Goal: Navigation & Orientation: Find specific page/section

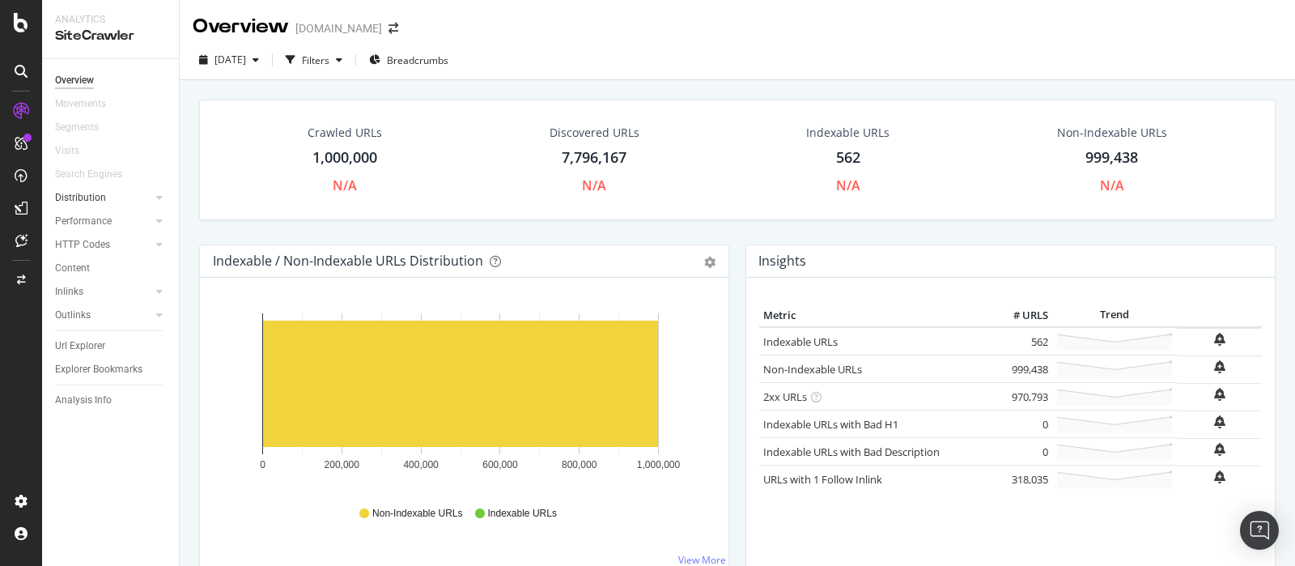
click at [141, 202] on div at bounding box center [143, 197] width 16 height 16
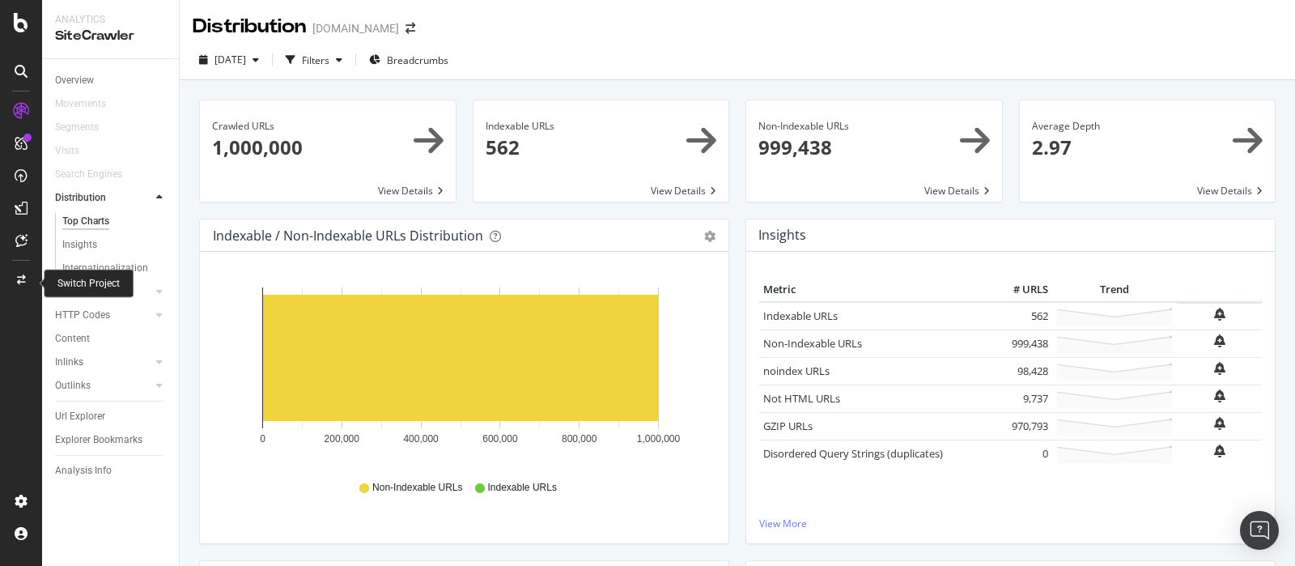
click at [26, 291] on div at bounding box center [21, 280] width 39 height 26
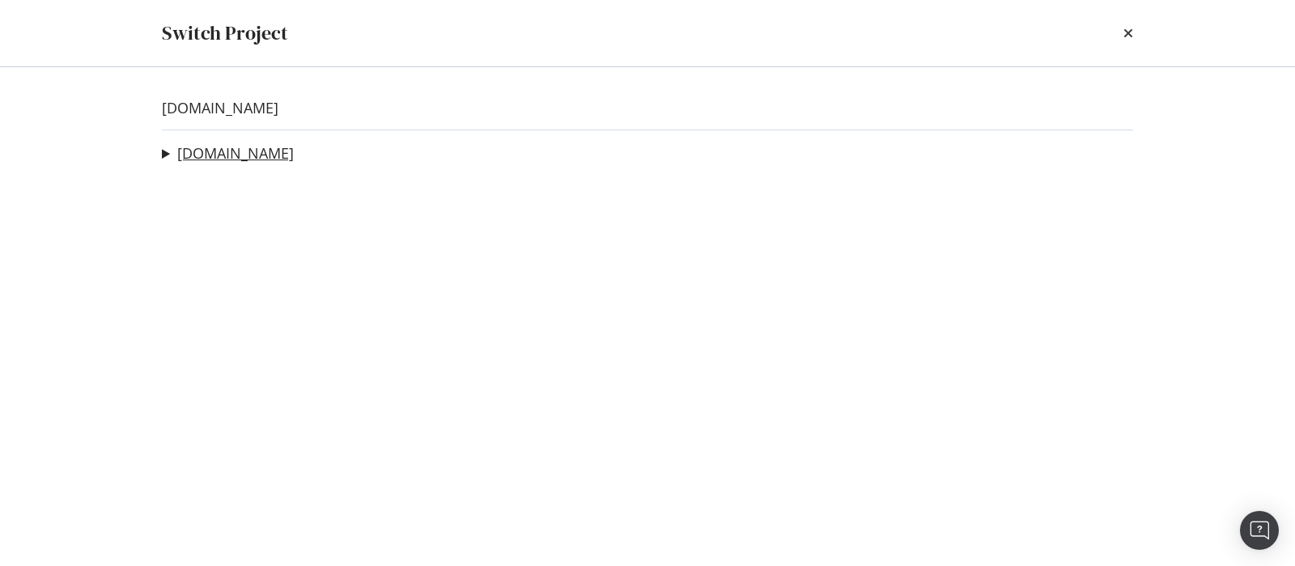
click at [230, 159] on link "[DOMAIN_NAME]" at bounding box center [235, 153] width 117 height 17
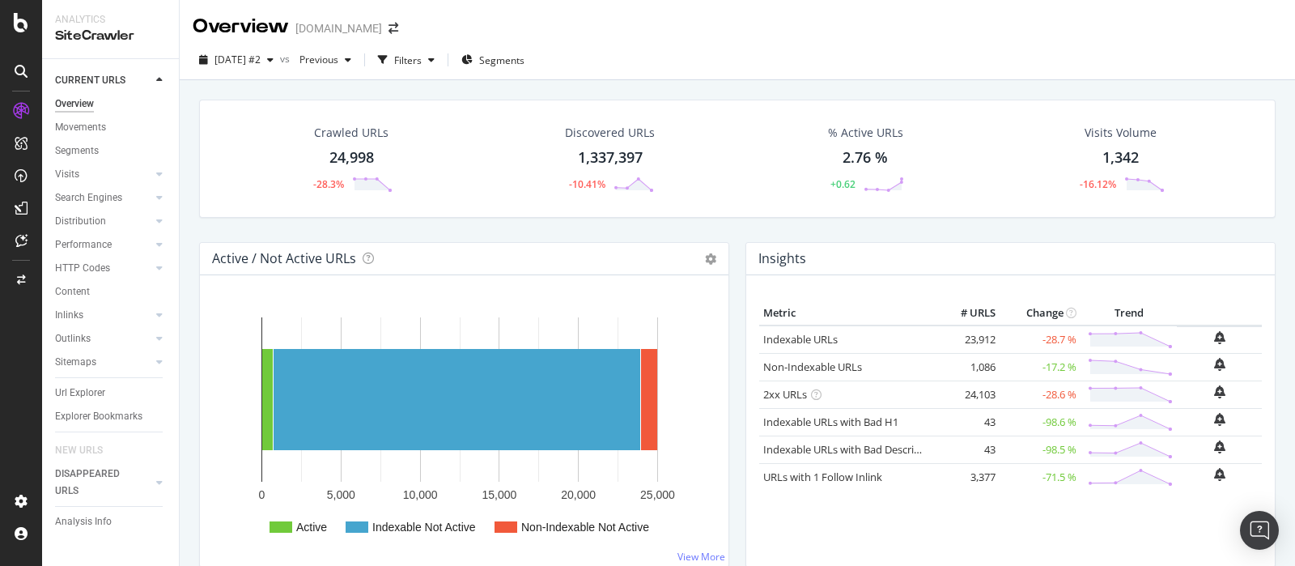
click at [1252, 213] on div "Crawled URLs 24,998 -28.3% Discovered URLs 1,337,397 -10.41% % Active URLs 2.76…" at bounding box center [737, 159] width 1077 height 118
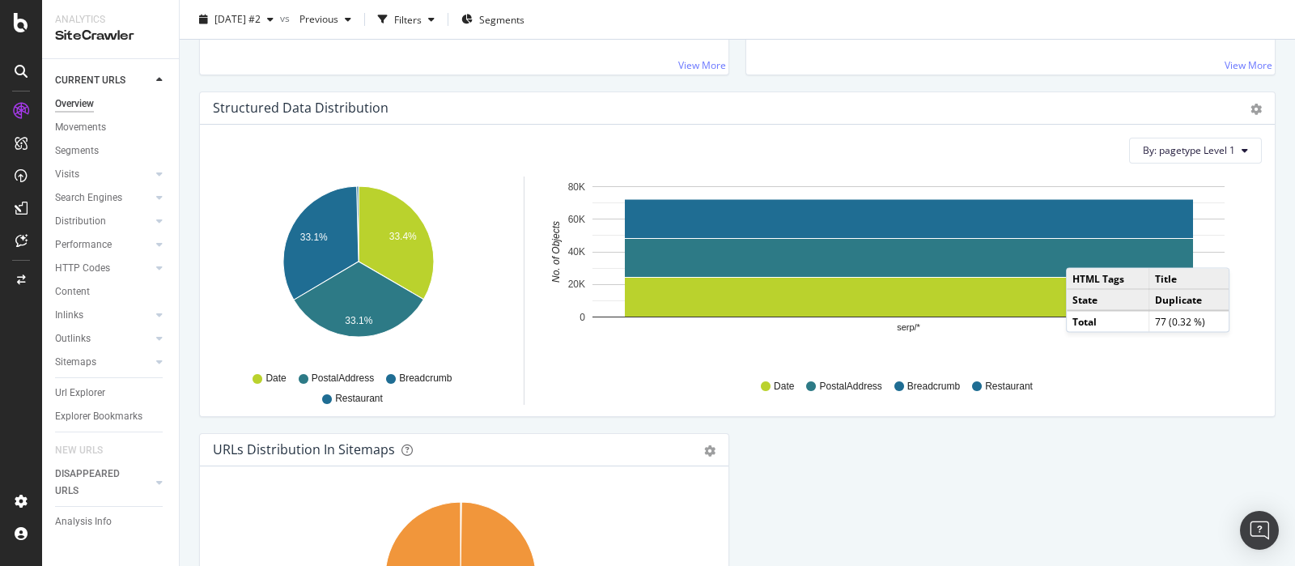
scroll to position [1780, 0]
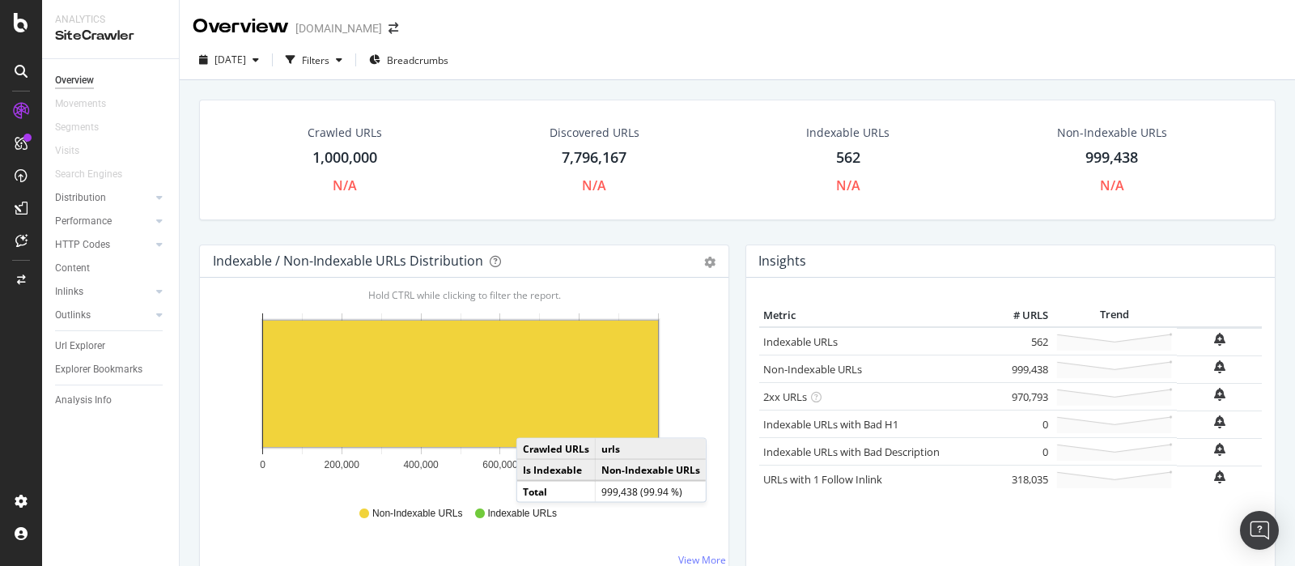
click at [996, 548] on div "Metric # URLS Trend Indexable URLs 562 Non-Indexable URLs 999,438 2xx URLs" at bounding box center [1010, 430] width 503 height 253
